Goal: Transaction & Acquisition: Purchase product/service

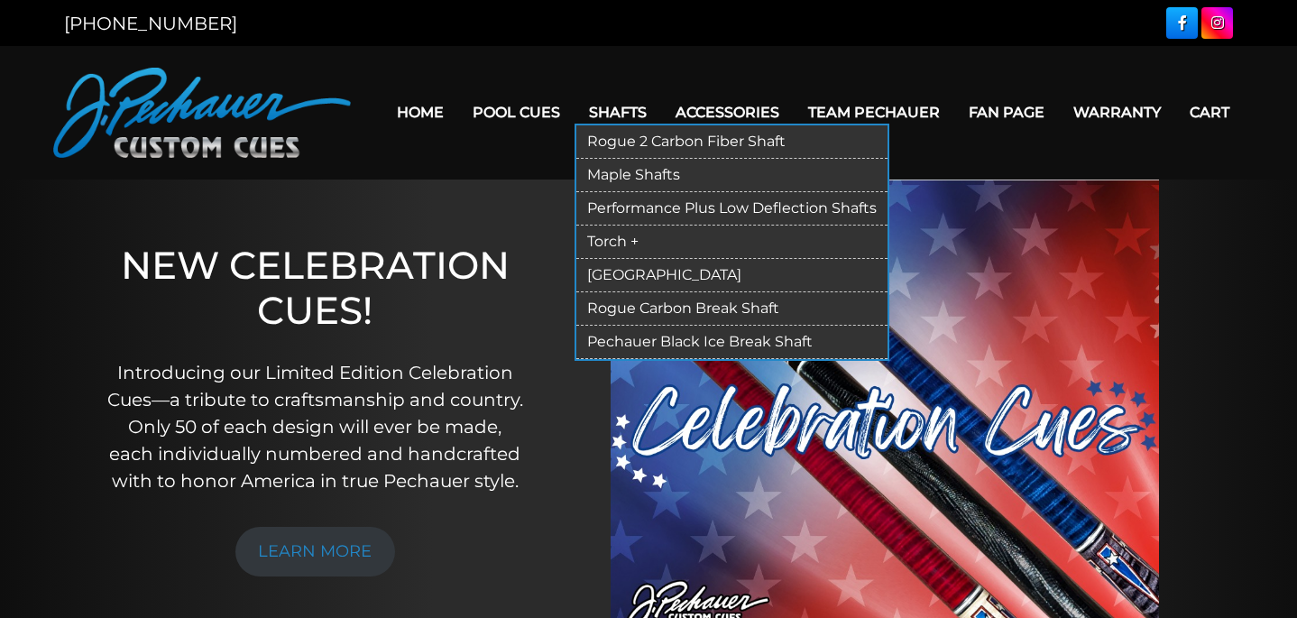
click at [640, 142] on link "Rogue 2 Carbon Fiber Shaft" at bounding box center [731, 141] width 311 height 33
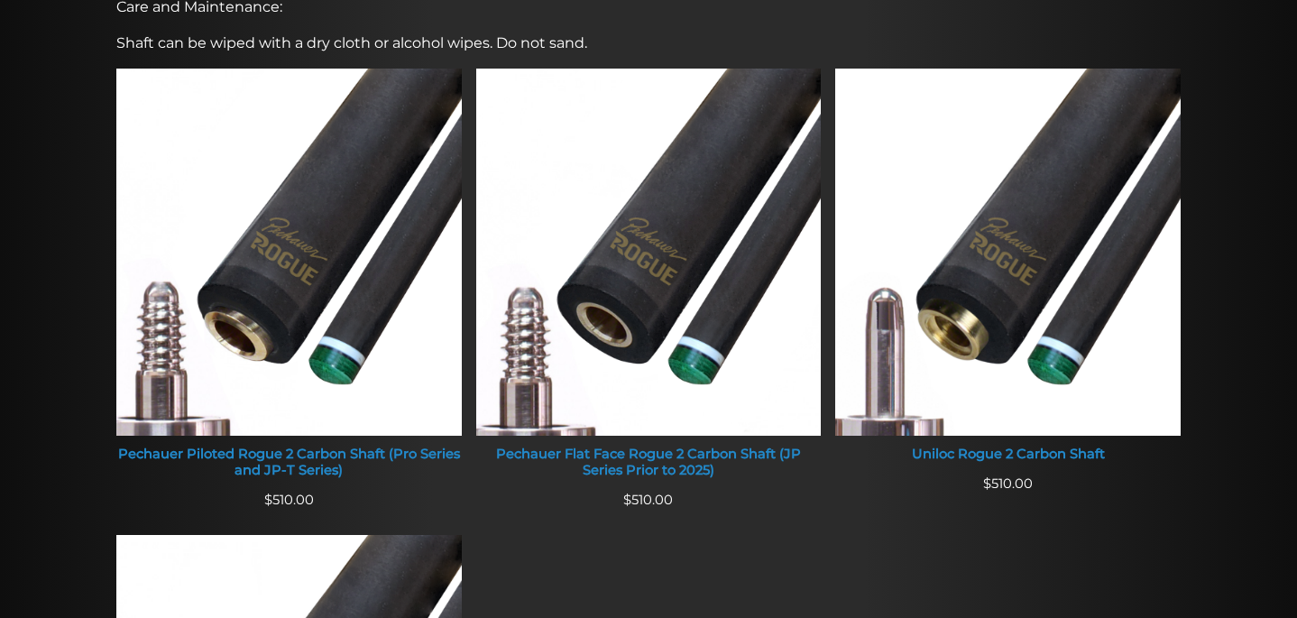
scroll to position [748, 0]
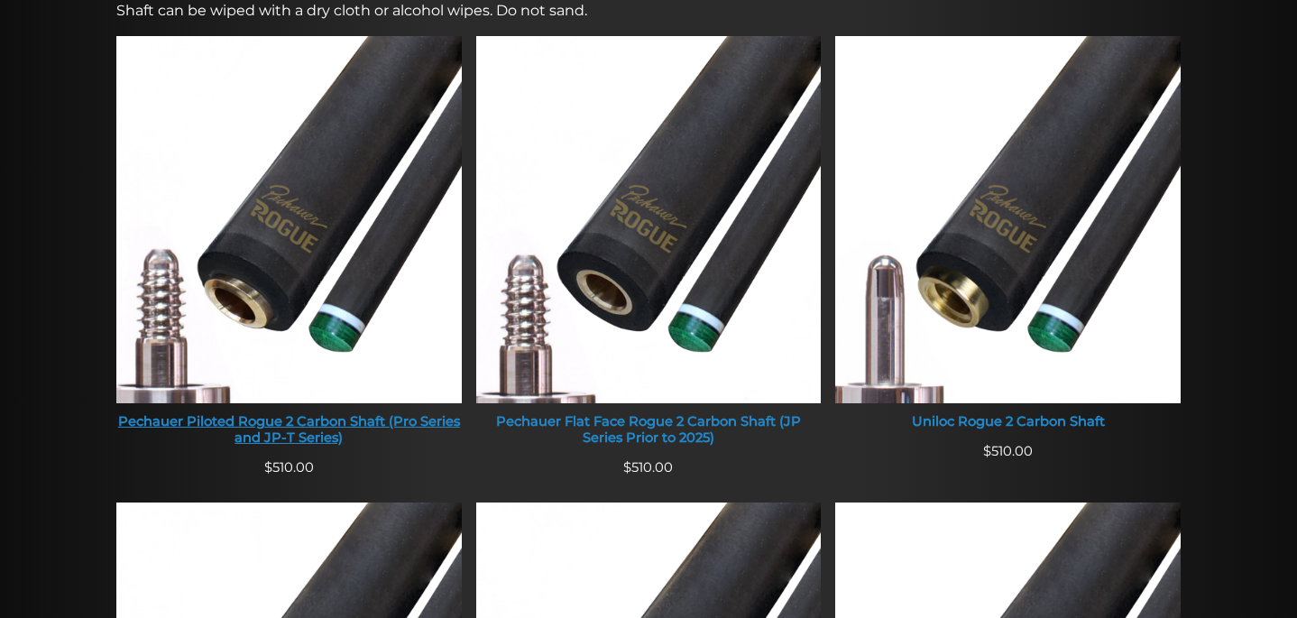
click at [312, 426] on div "Pechauer Piloted Rogue 2 Carbon Shaft (Pro Series and JP-T Series)" at bounding box center [288, 430] width 345 height 32
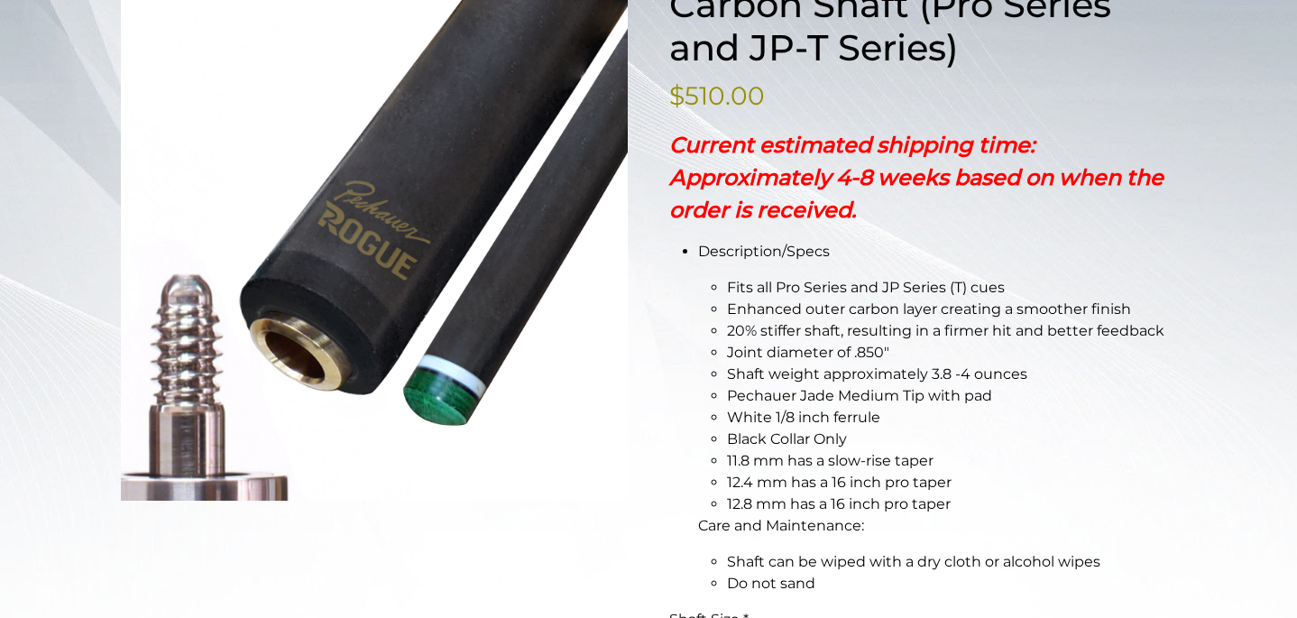
scroll to position [419, 0]
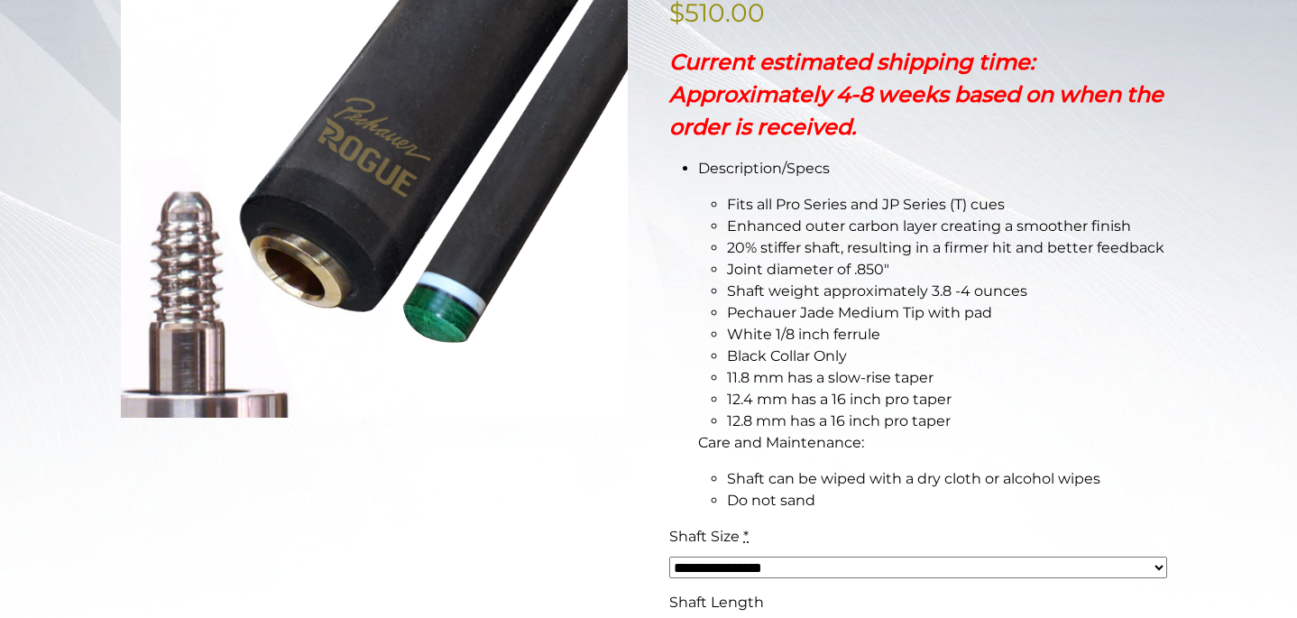
click at [734, 314] on span "Pechauer Jade Medium Tip with pad" at bounding box center [859, 312] width 265 height 17
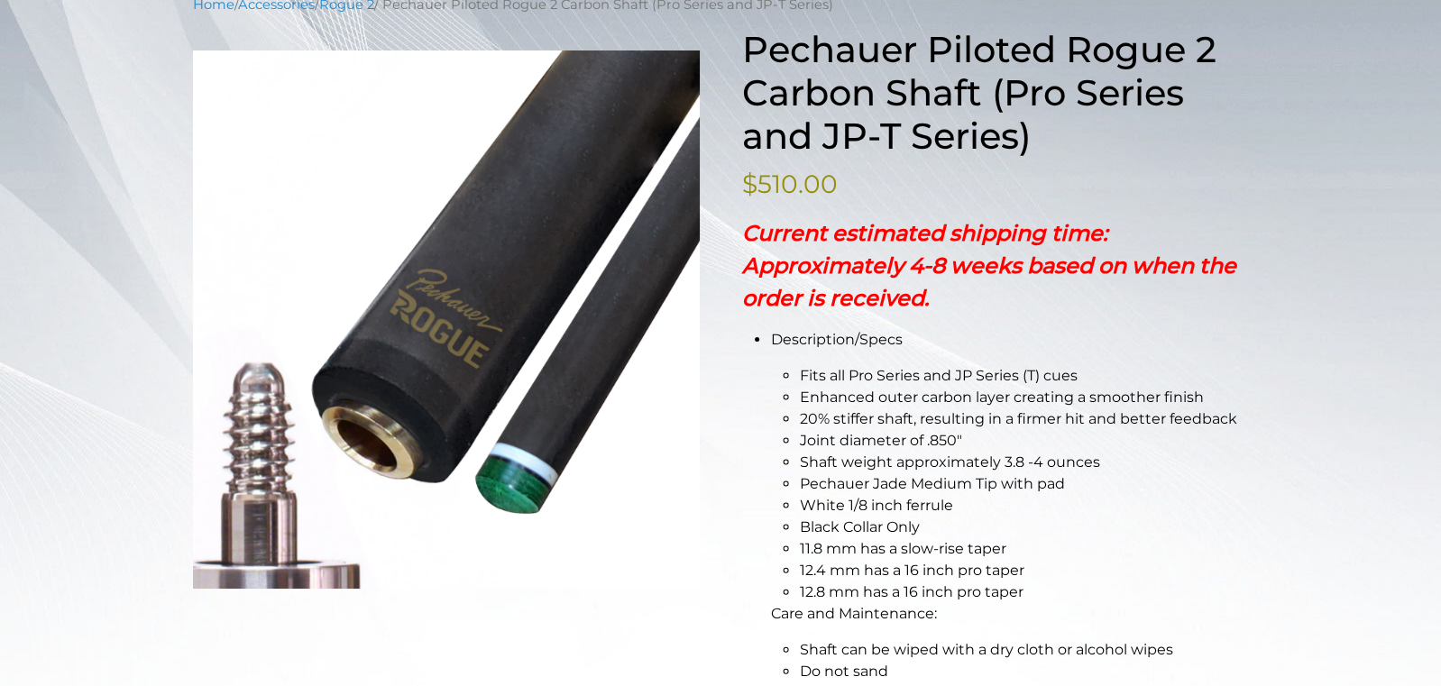
scroll to position [244, 0]
